Goal: Task Accomplishment & Management: Complete application form

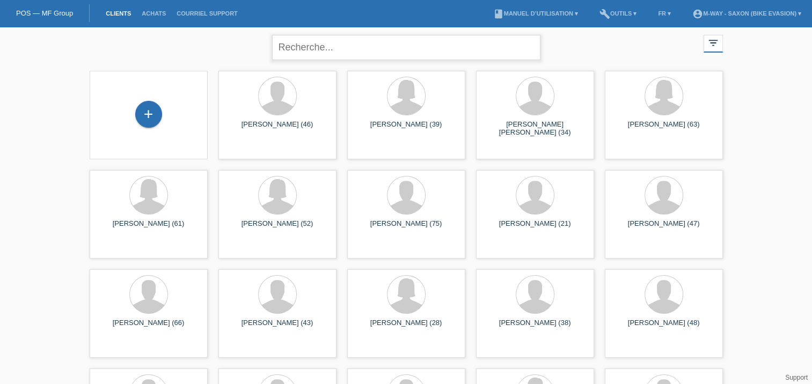
click at [350, 53] on input "text" at bounding box center [406, 47] width 268 height 25
type input "gil"
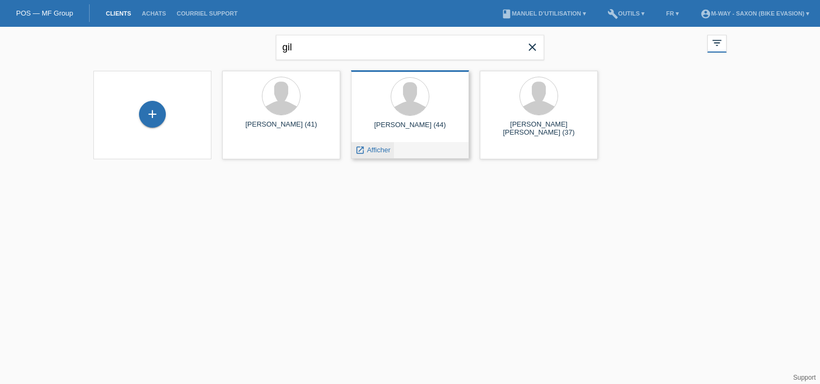
click at [383, 148] on span "Afficher" at bounding box center [379, 150] width 24 height 8
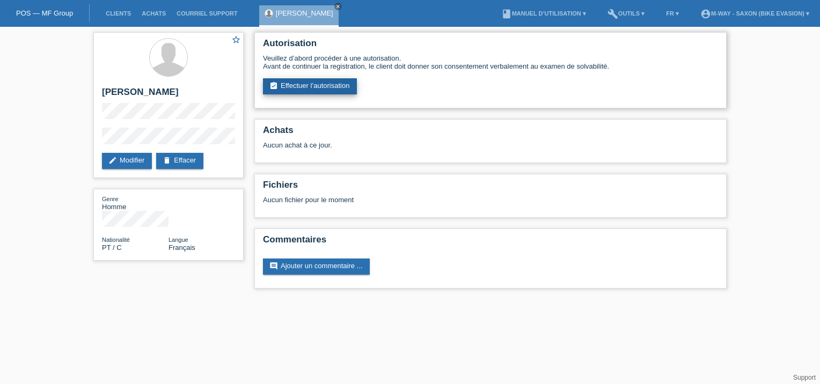
click at [315, 88] on link "assignment_turned_in Effectuer l’autorisation" at bounding box center [310, 86] width 94 height 16
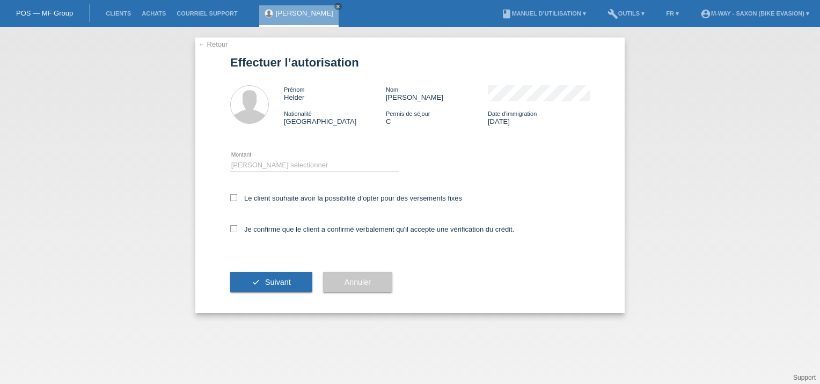
click at [230, 198] on icon at bounding box center [233, 197] width 7 height 7
click at [230, 198] on input "Le client souhaite avoir la possibilité d’opter pour des versements fixes" at bounding box center [233, 197] width 7 height 7
checkbox input "true"
click at [232, 227] on icon at bounding box center [233, 228] width 7 height 7
click at [232, 227] on input "Je confirme que le client a confirmé verbalement qu'il accepte une vérification…" at bounding box center [233, 228] width 7 height 7
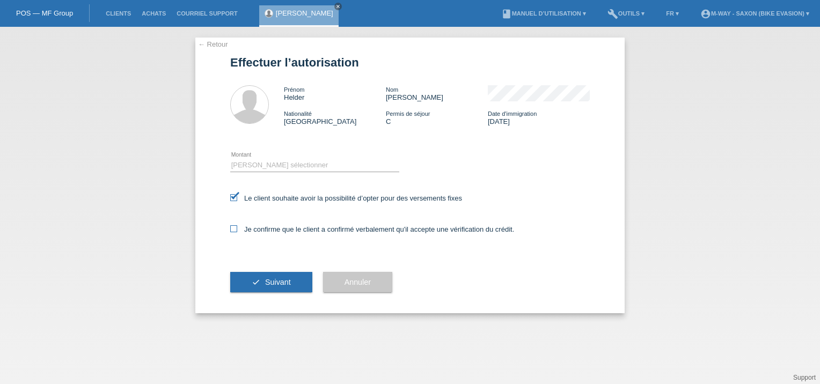
checkbox input "true"
click at [267, 163] on select "Veuillez sélectionner CHF 1.00 - CHF 499.00 CHF 500.00 - CHF 1'999.00 CHF 2'000…" at bounding box center [314, 165] width 169 height 13
select select "3"
click at [230, 159] on select "Veuillez sélectionner CHF 1.00 - CHF 499.00 CHF 500.00 - CHF 1'999.00 CHF 2'000…" at bounding box center [314, 165] width 169 height 13
click at [268, 277] on button "check Suivant" at bounding box center [271, 282] width 82 height 20
